Goal: Task Accomplishment & Management: Manage account settings

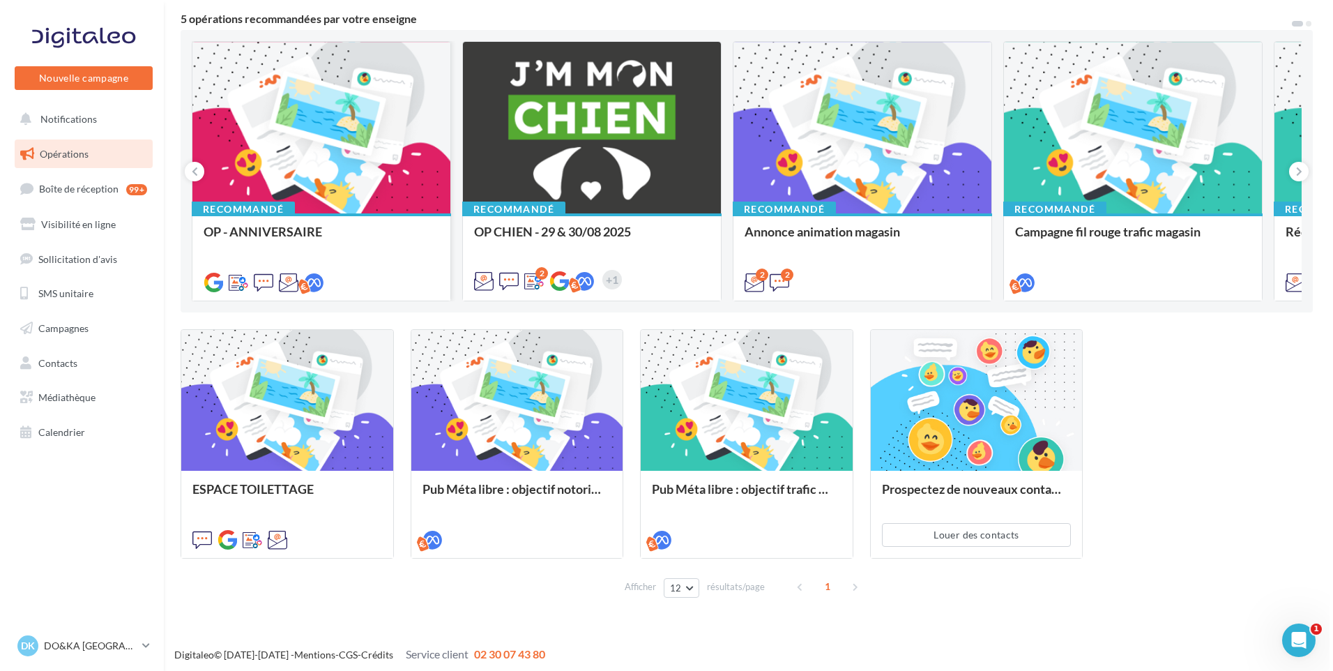
scroll to position [123, 0]
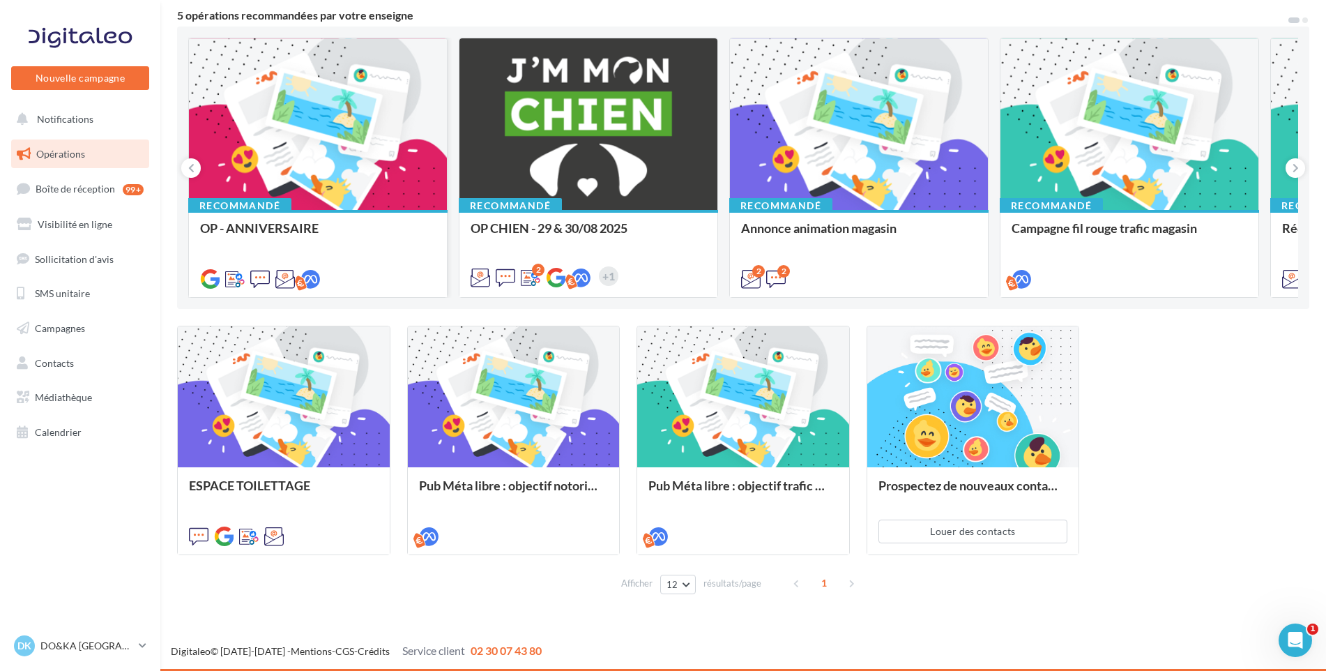
click at [293, 128] on div at bounding box center [318, 124] width 258 height 173
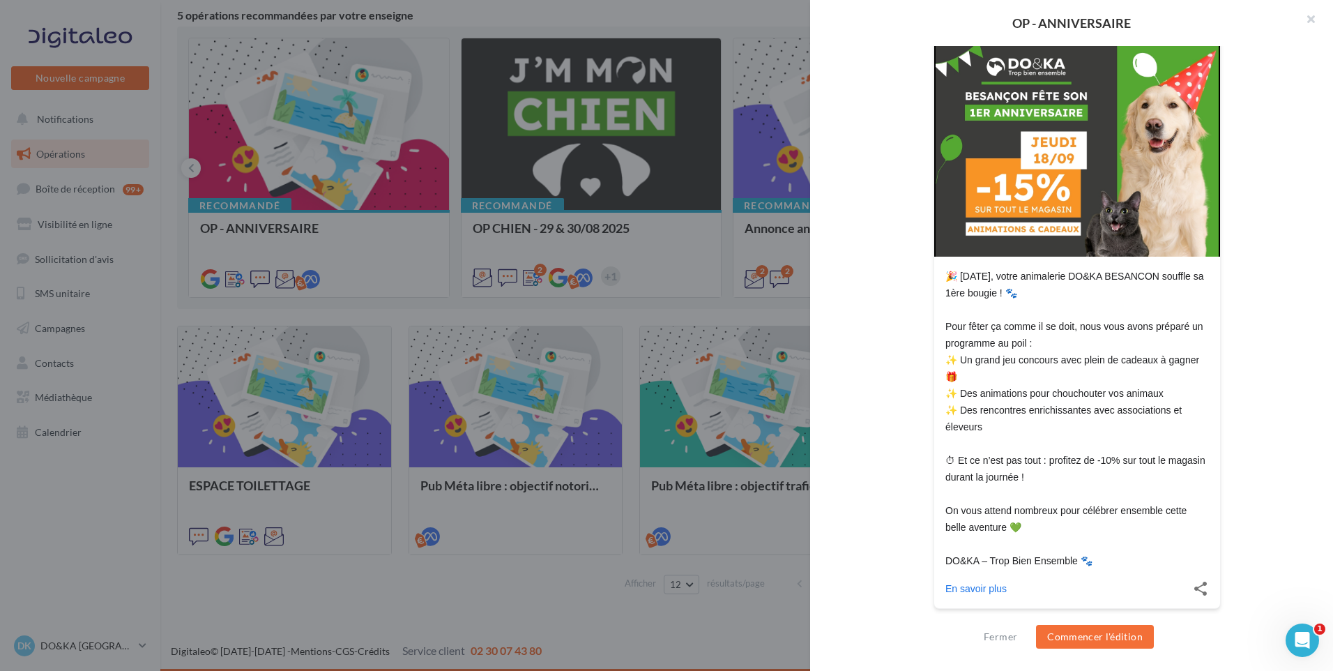
scroll to position [278, 0]
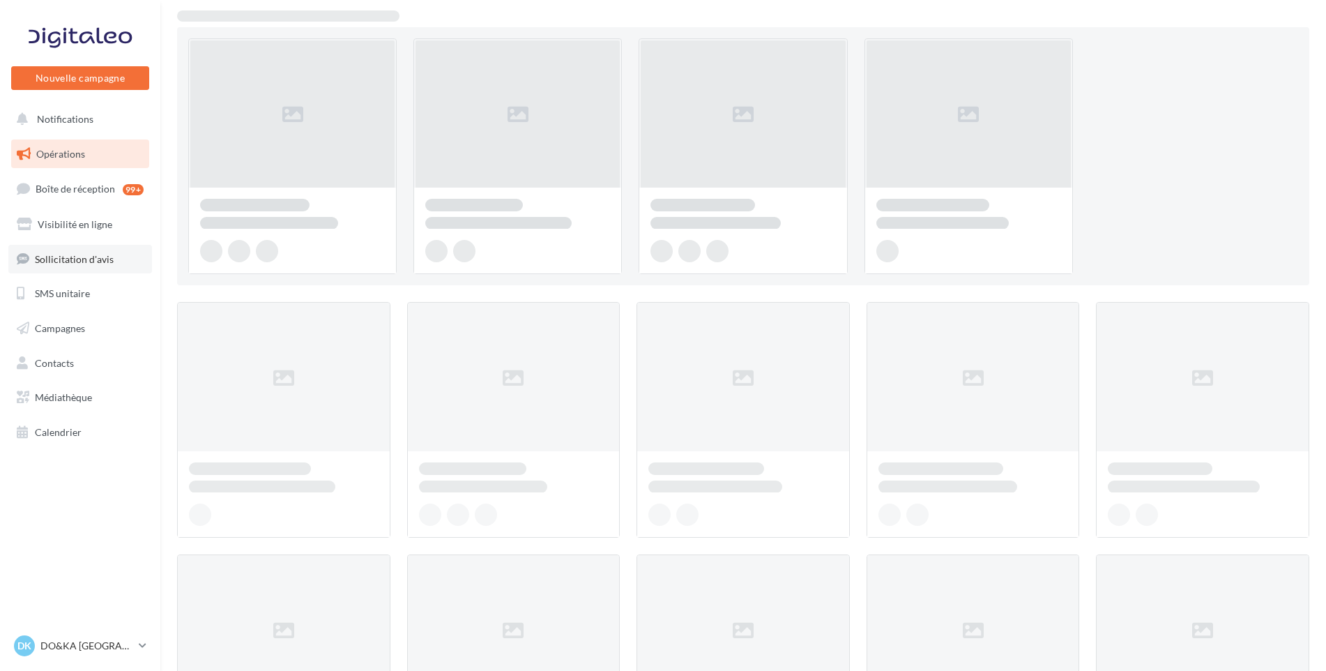
scroll to position [123, 0]
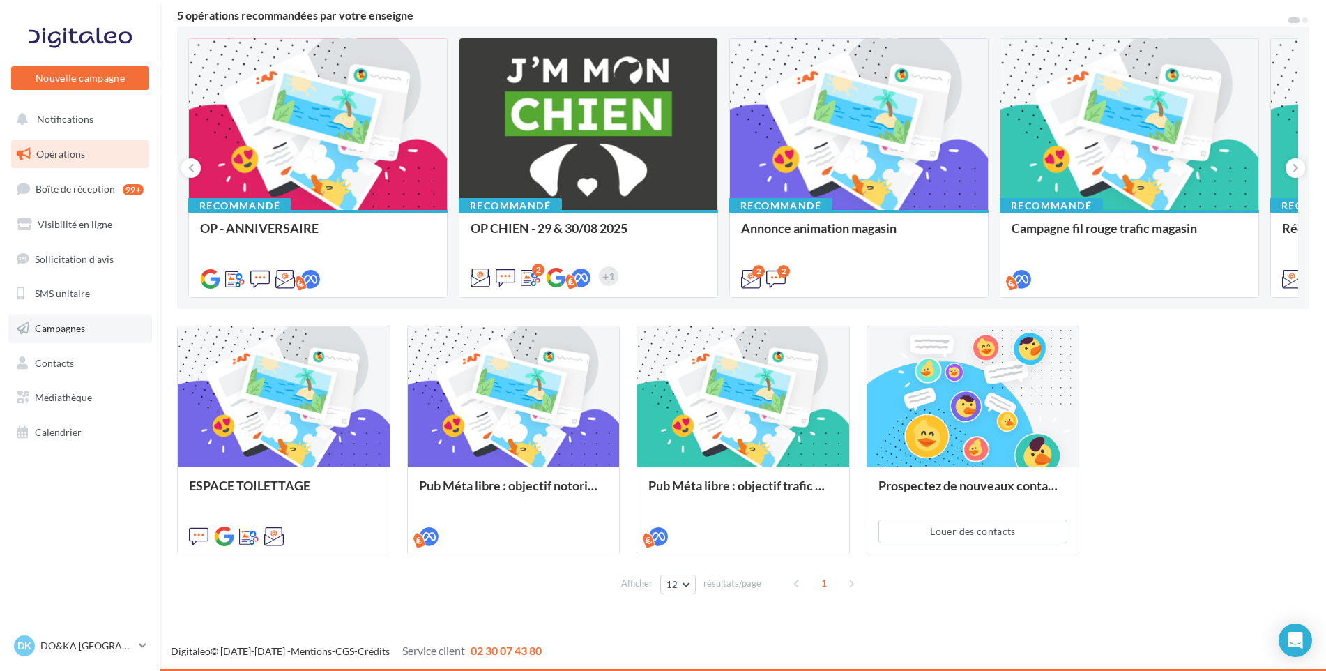
click at [61, 329] on span "Campagnes" at bounding box center [60, 328] width 50 height 12
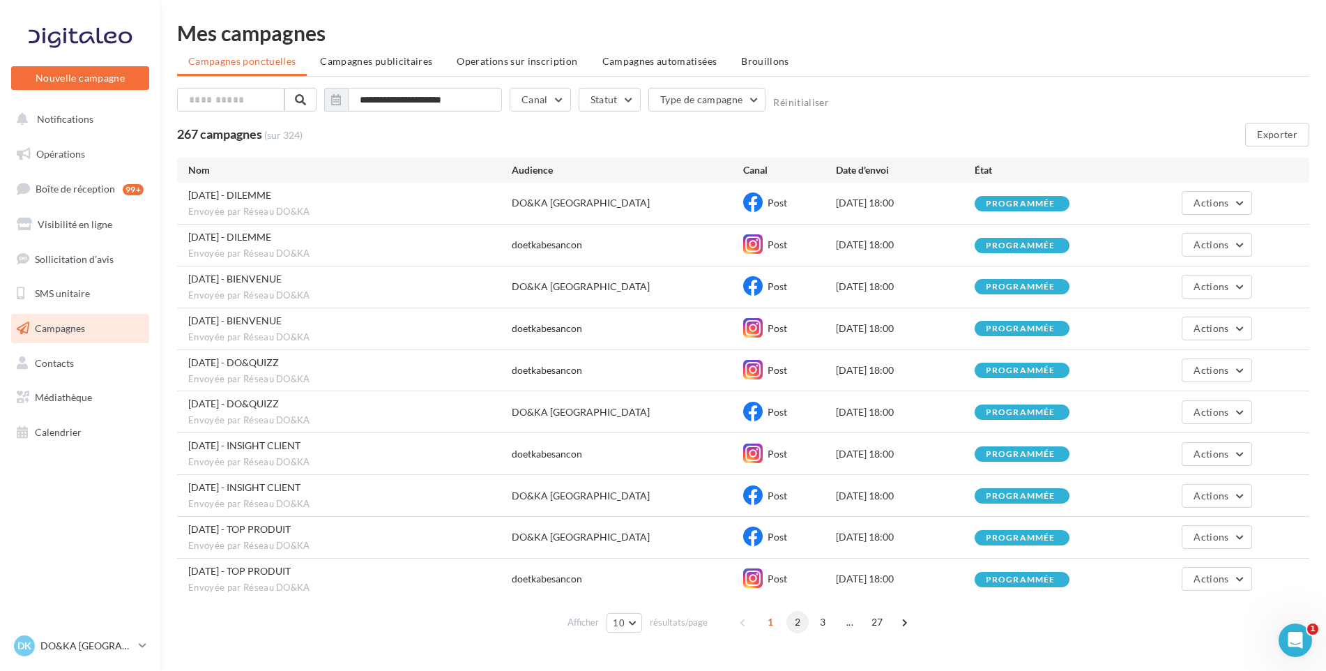
click at [793, 623] on span "2" at bounding box center [798, 622] width 22 height 22
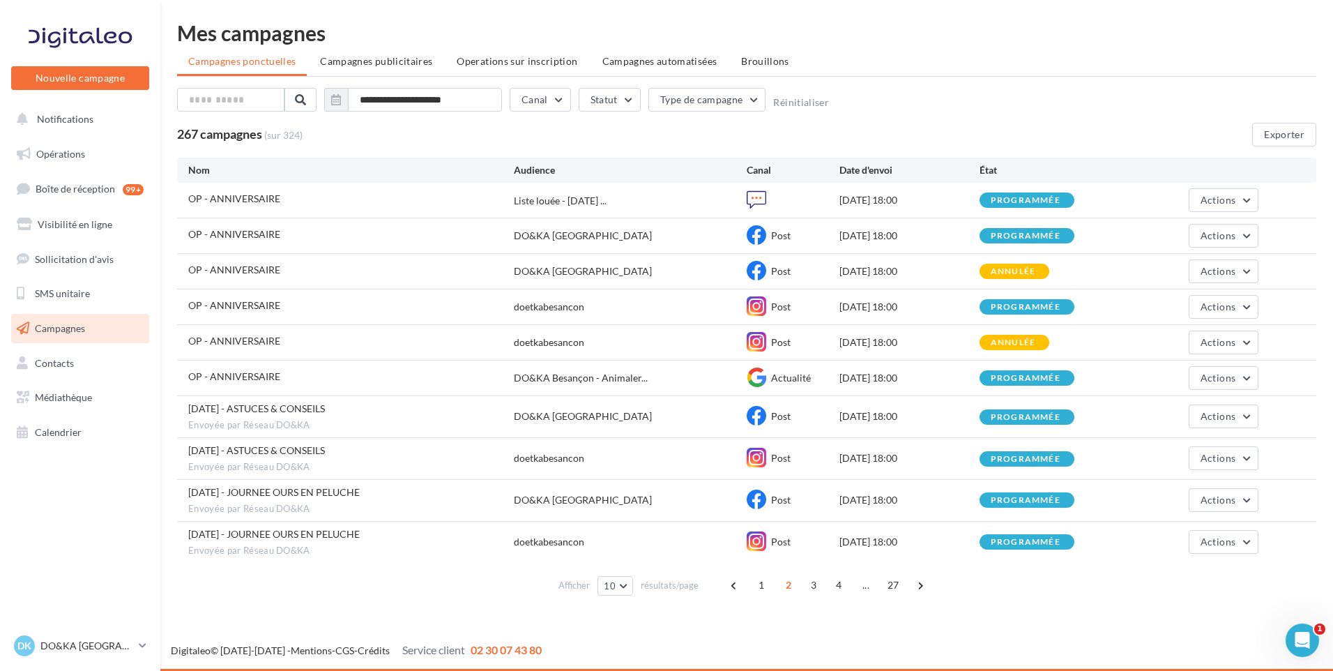
click at [266, 200] on span "OP - ANNIVERSAIRE" at bounding box center [234, 198] width 92 height 12
click at [1037, 197] on div "programmée" at bounding box center [1026, 200] width 70 height 9
click at [1232, 198] on span "Actions" at bounding box center [1218, 200] width 35 height 12
click at [754, 200] on icon at bounding box center [757, 200] width 20 height 20
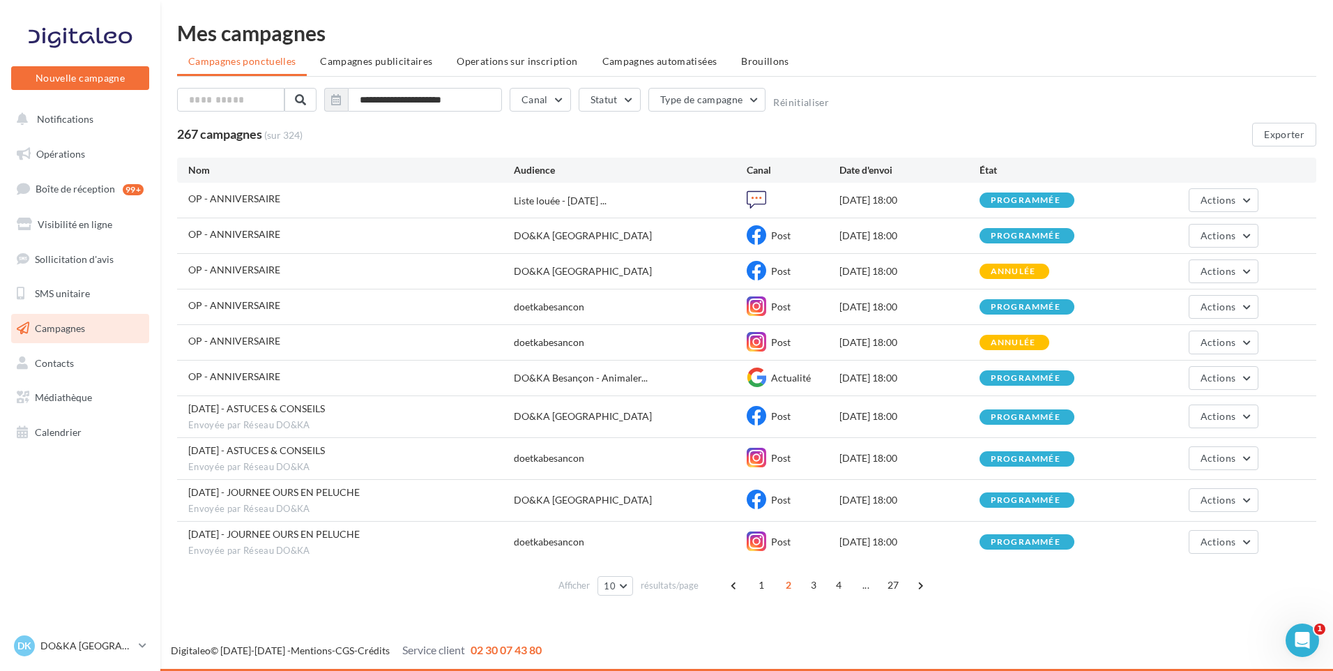
click at [754, 200] on icon at bounding box center [757, 200] width 20 height 20
click at [763, 240] on icon at bounding box center [757, 235] width 20 height 20
